Goal: Information Seeking & Learning: Find specific fact

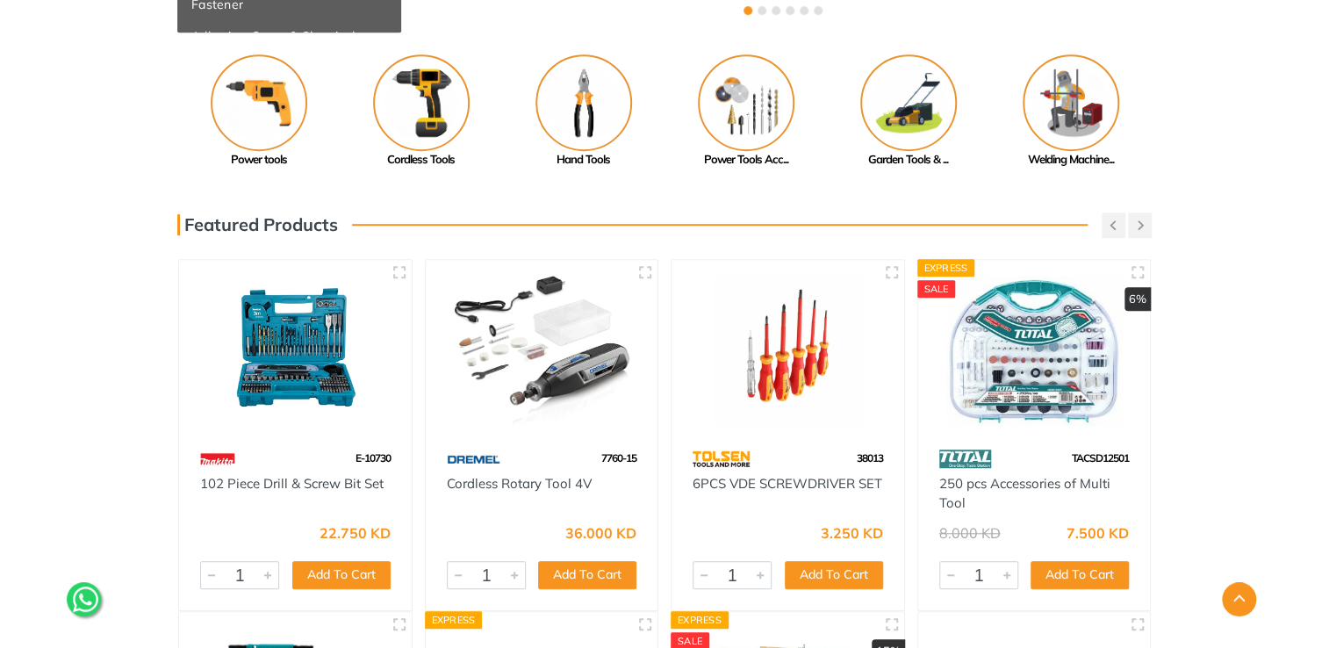
scroll to position [439, 0]
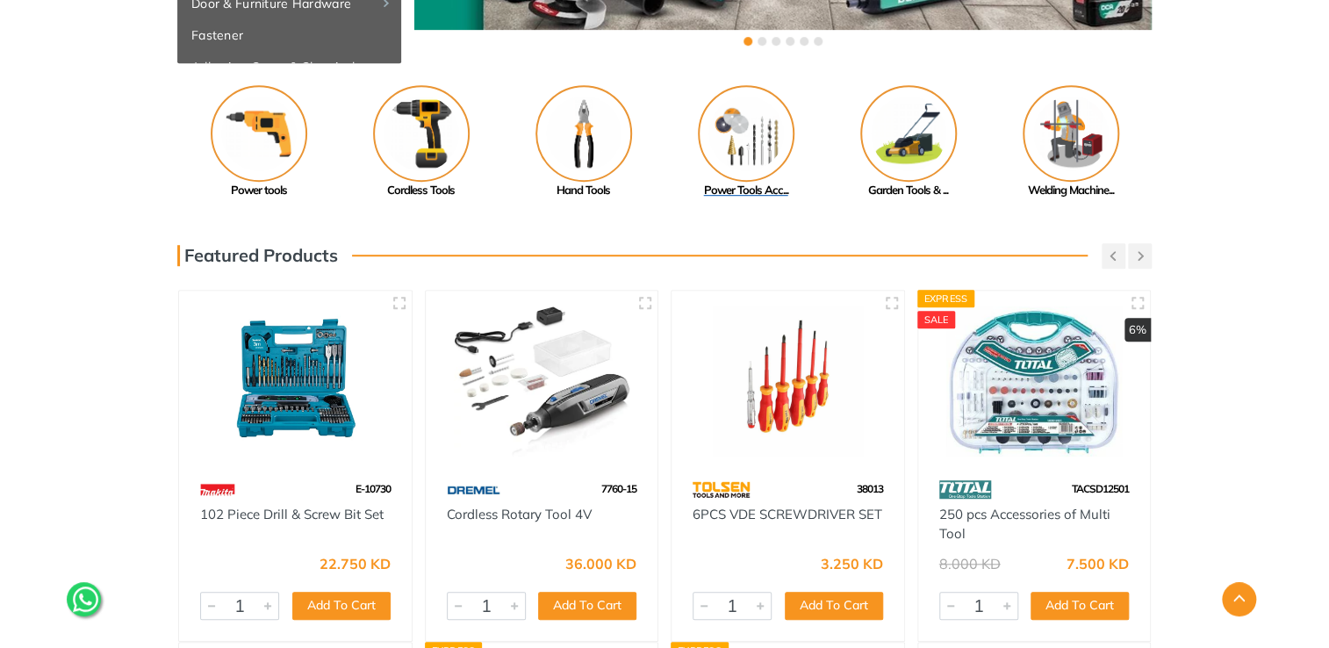
click at [734, 120] on img at bounding box center [746, 133] width 97 height 97
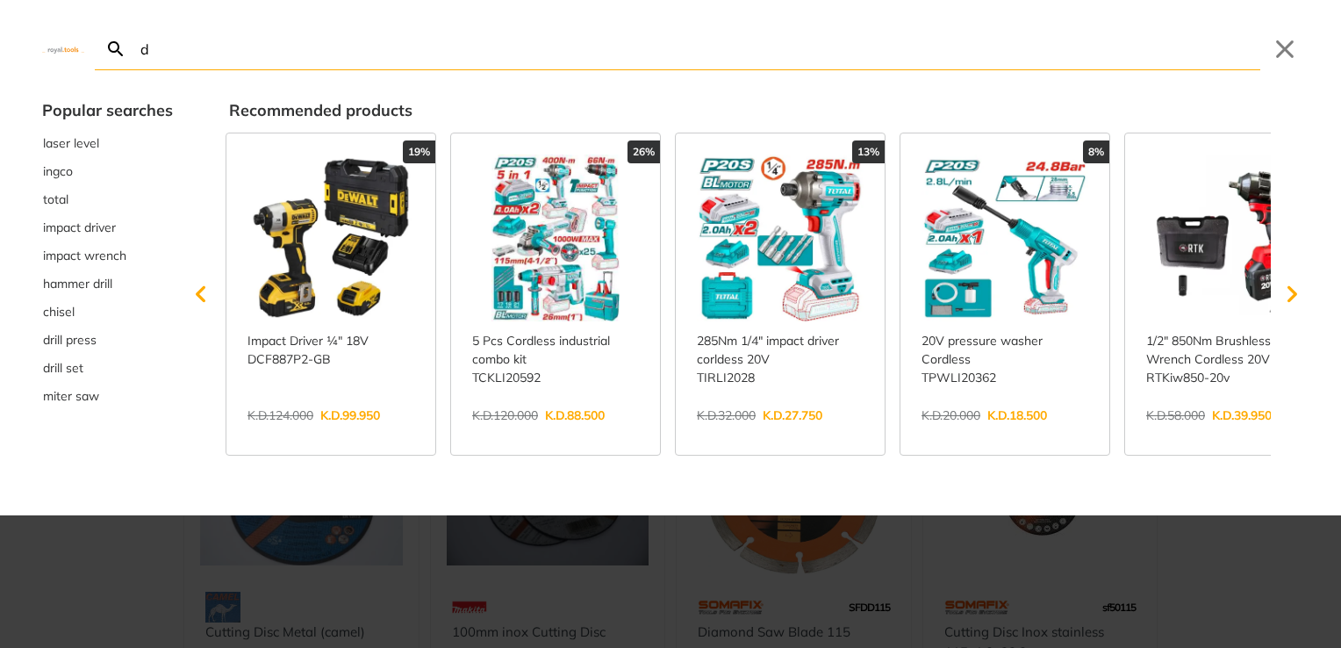
type input "dr"
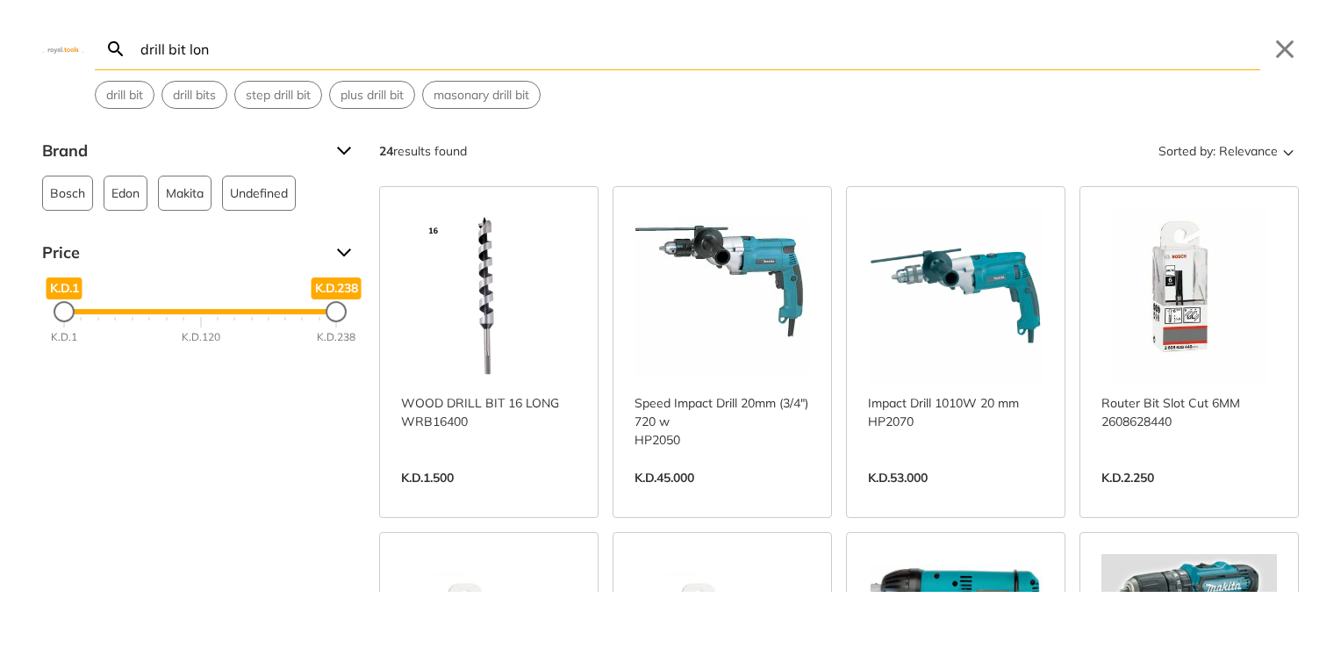
type input "drill bit long"
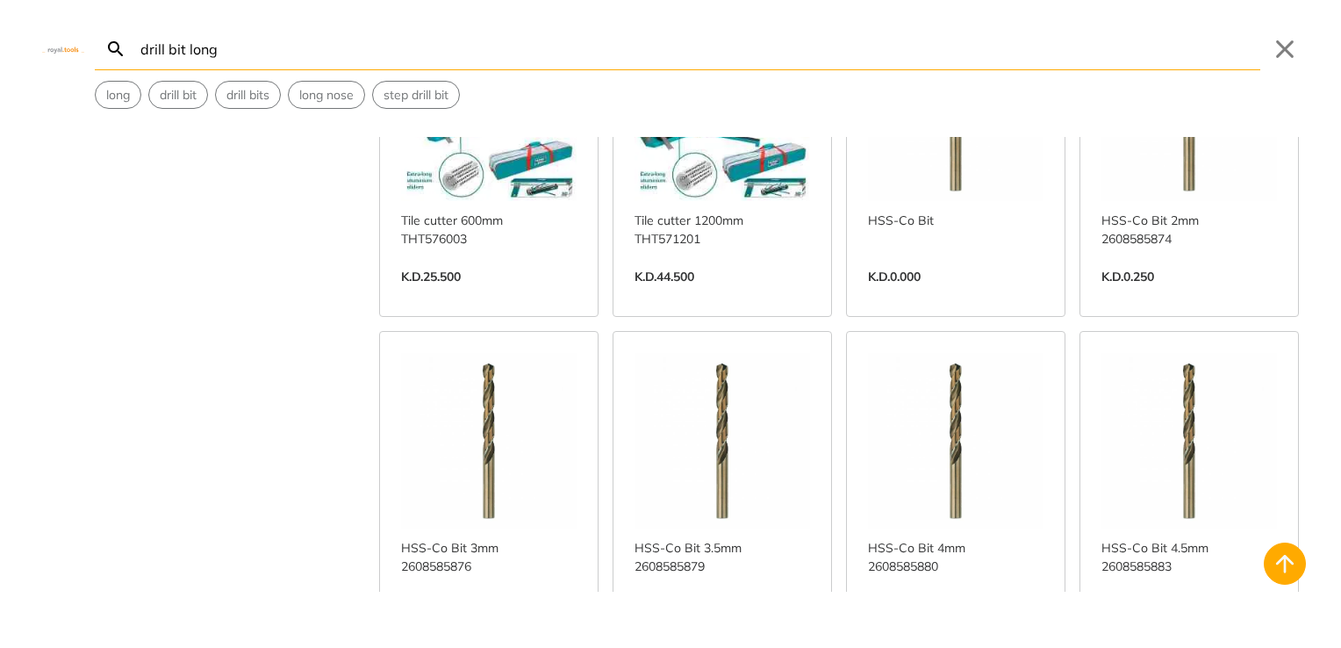
scroll to position [2808, 0]
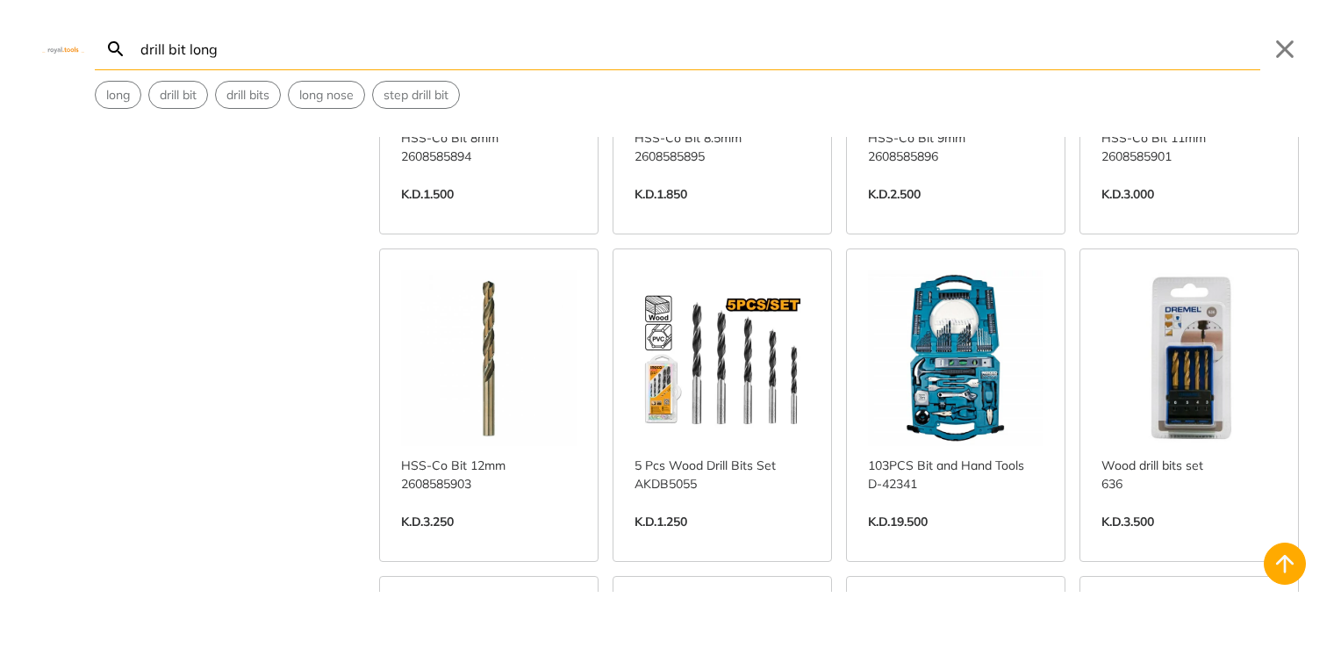
scroll to position [4124, 0]
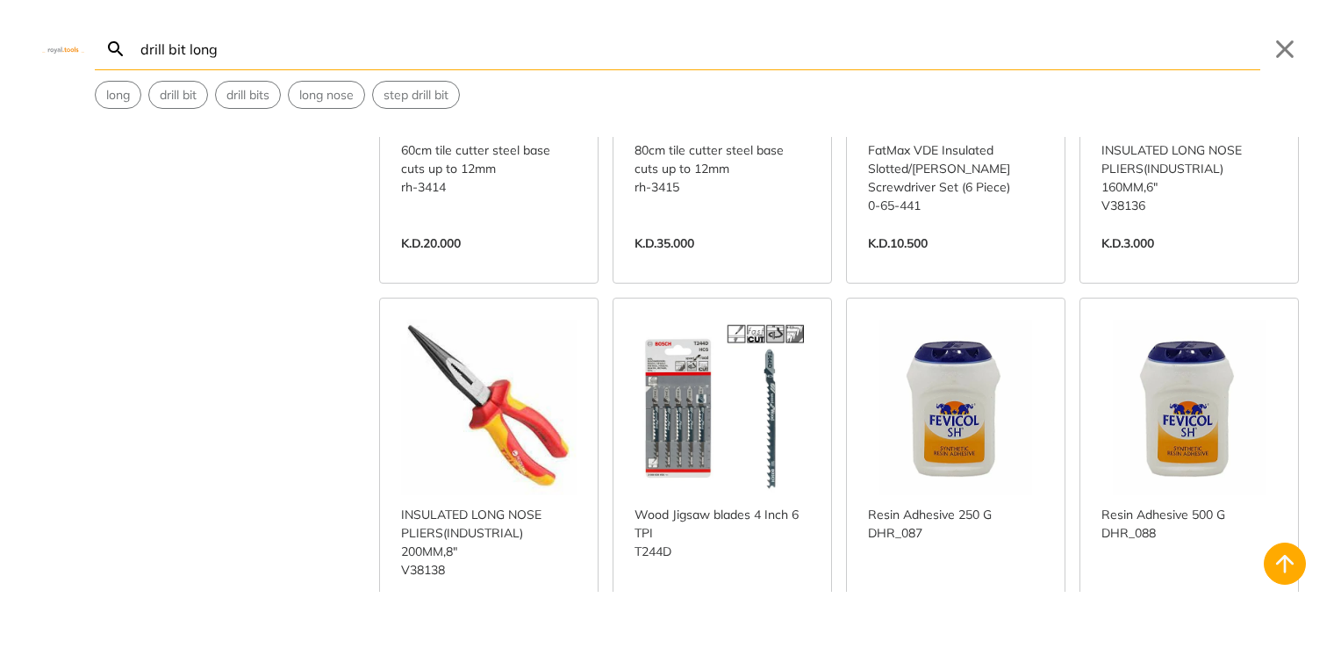
scroll to position [13019, 0]
